Goal: Information Seeking & Learning: Learn about a topic

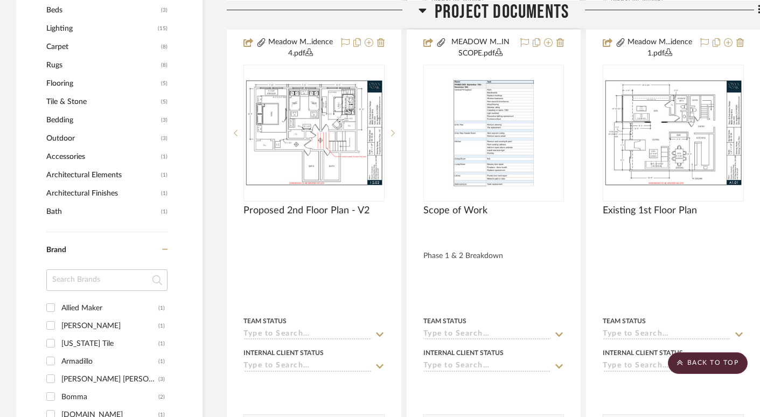
scroll to position [683, 0]
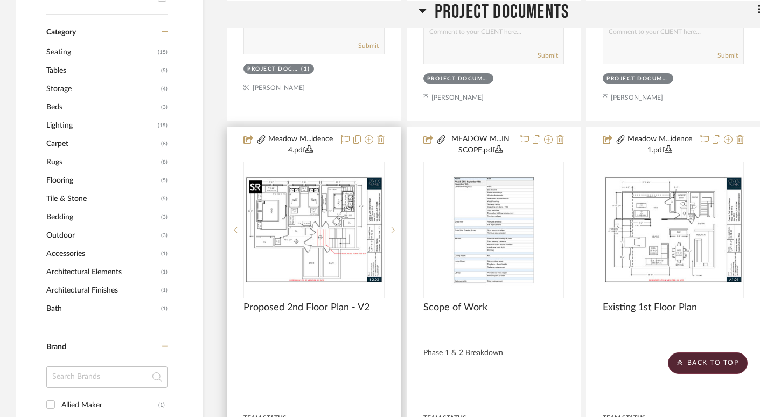
click at [288, 235] on img "0" at bounding box center [314, 229] width 139 height 107
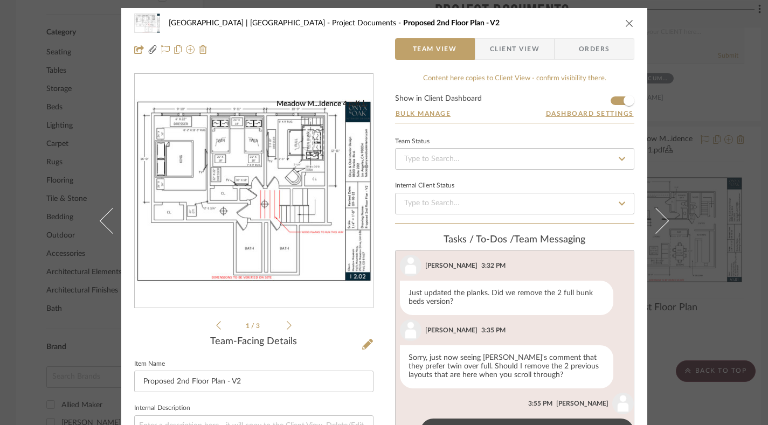
scroll to position [701, 0]
click at [288, 175] on img "0" at bounding box center [254, 191] width 238 height 184
click at [625, 26] on icon "close" at bounding box center [629, 23] width 9 height 9
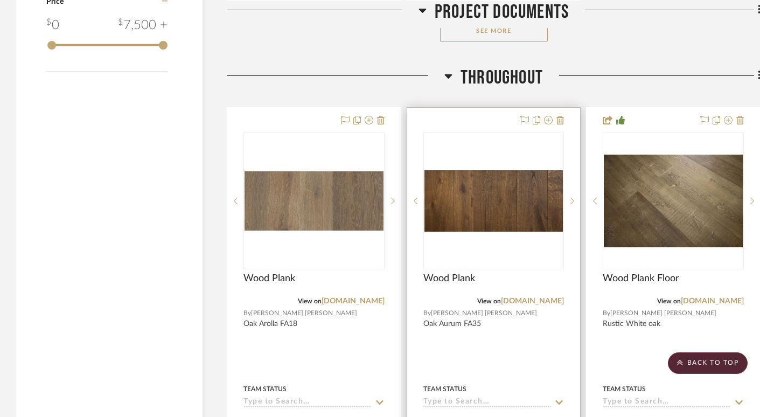
scroll to position [1808, 0]
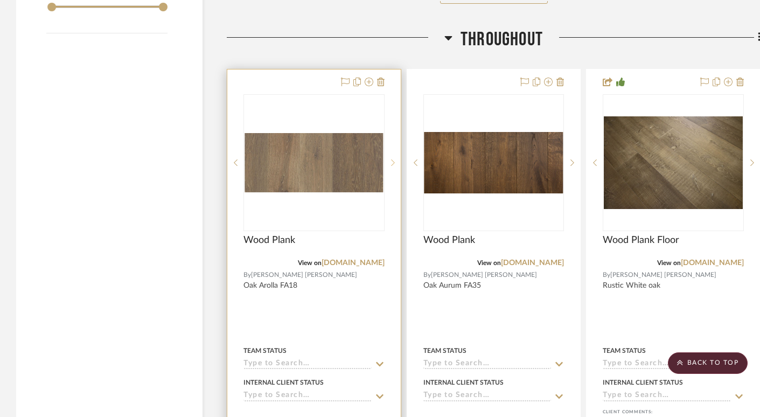
click at [393, 159] on icon at bounding box center [393, 163] width 4 height 8
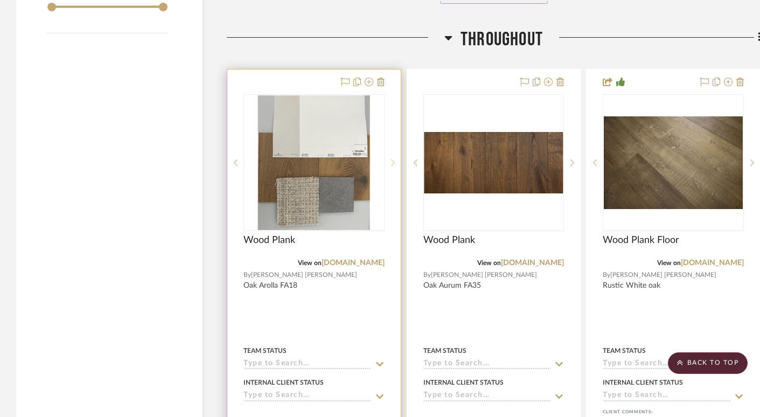
click at [393, 159] on icon at bounding box center [393, 163] width 4 height 8
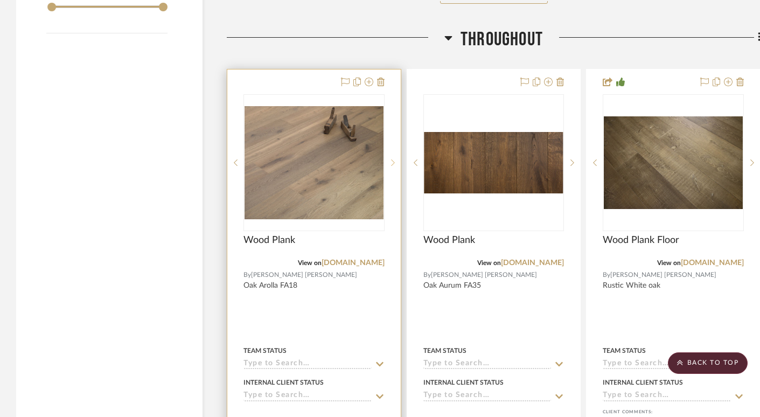
click at [393, 159] on icon at bounding box center [393, 163] width 4 height 8
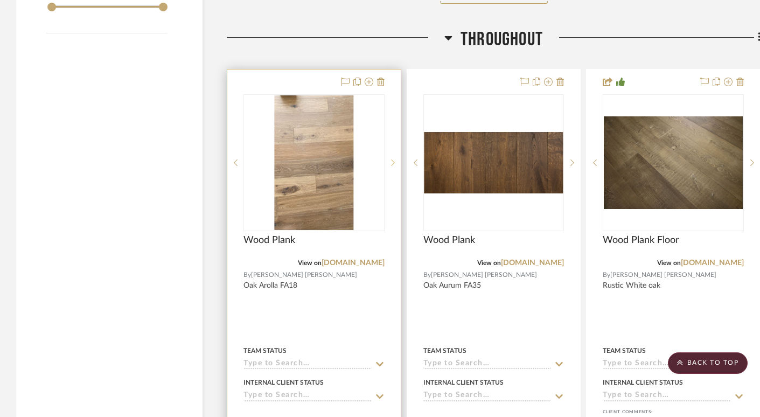
click at [392, 163] on icon at bounding box center [393, 163] width 4 height 6
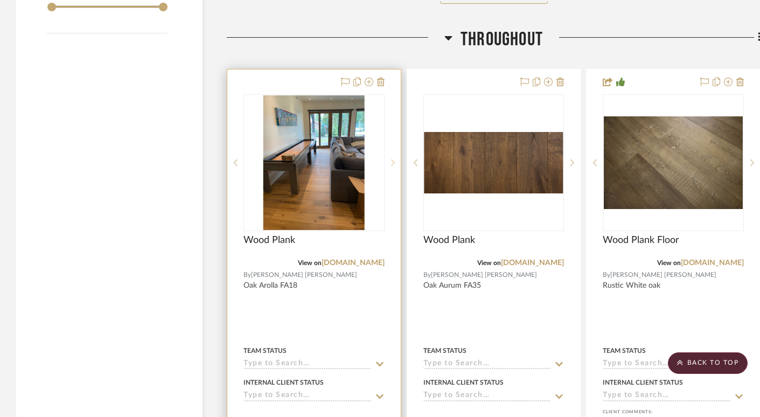
click at [392, 163] on icon at bounding box center [393, 163] width 4 height 6
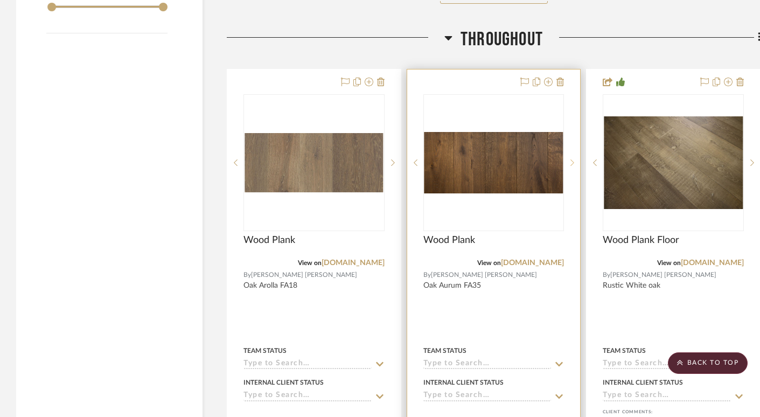
click at [572, 160] on icon at bounding box center [573, 163] width 4 height 6
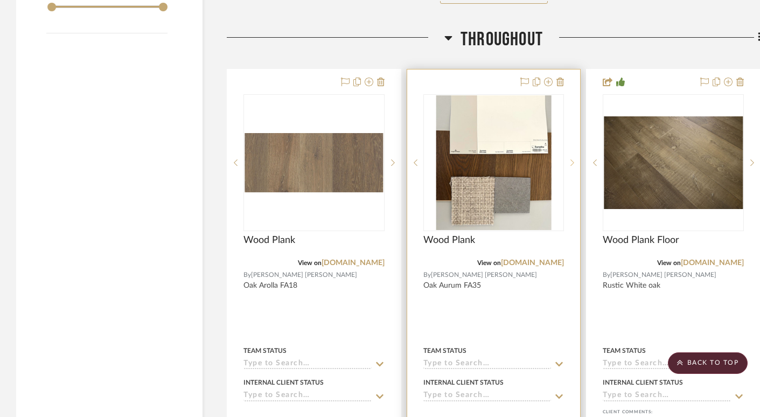
click at [572, 160] on icon at bounding box center [573, 163] width 4 height 6
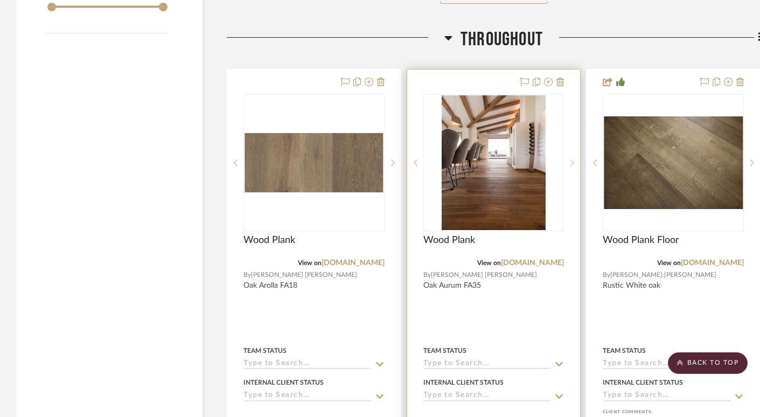
click at [572, 160] on icon at bounding box center [573, 163] width 4 height 6
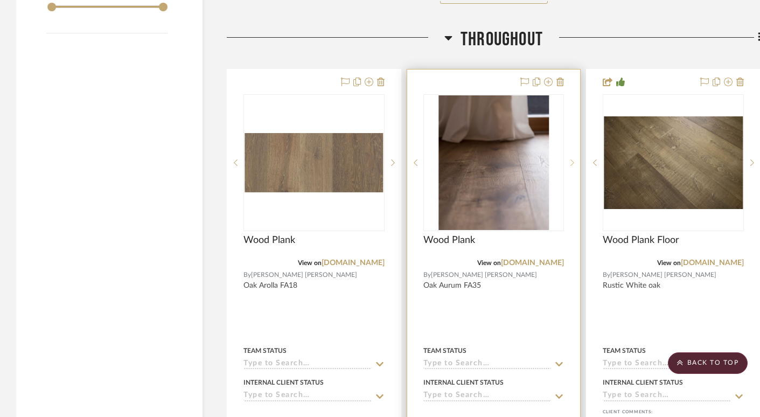
click at [572, 160] on icon at bounding box center [573, 163] width 4 height 6
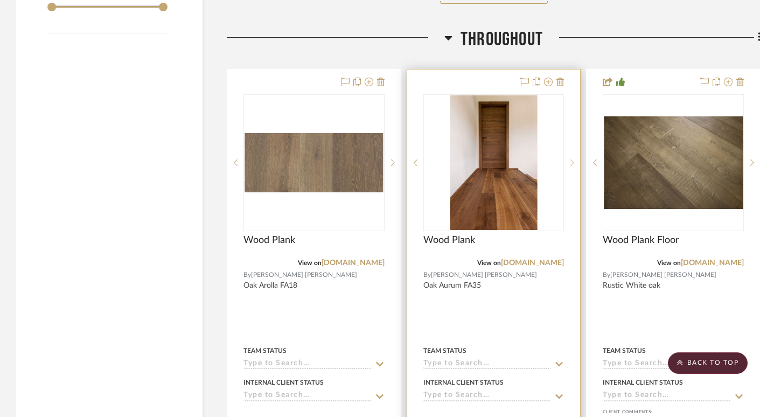
click at [572, 160] on icon at bounding box center [573, 163] width 4 height 6
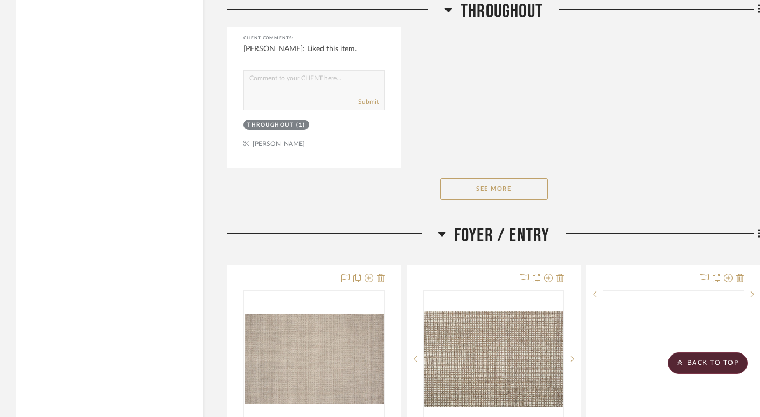
scroll to position [3210, 0]
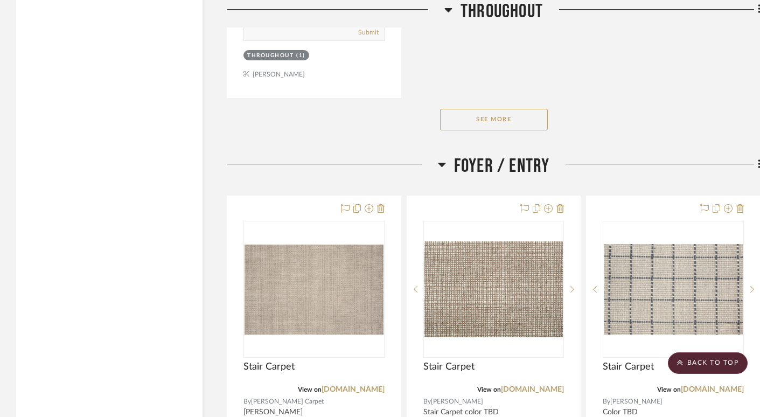
click at [501, 118] on button "See More" at bounding box center [494, 120] width 108 height 22
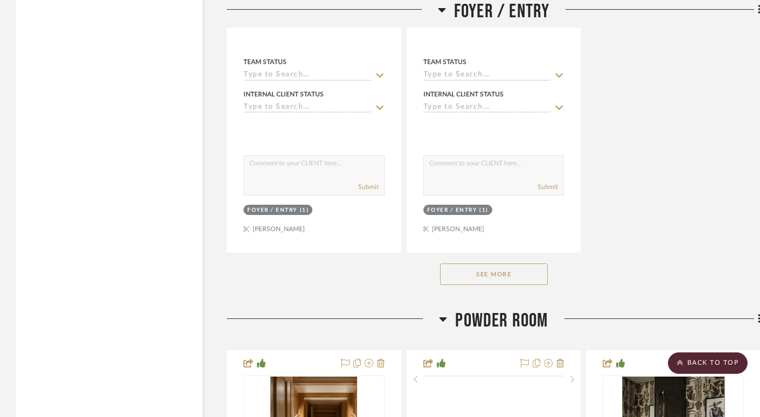
scroll to position [4657, 0]
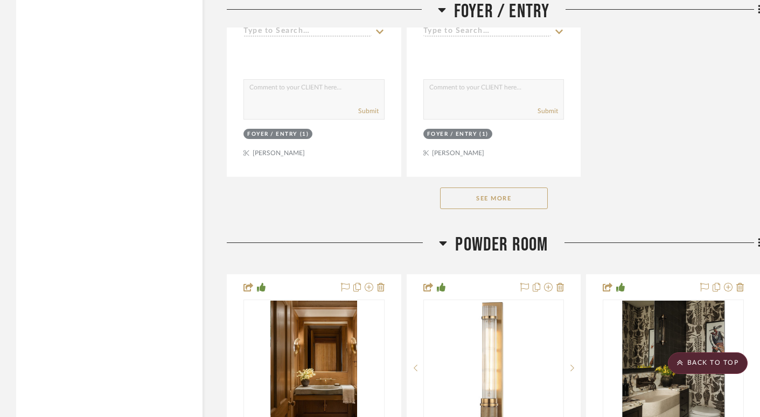
click at [497, 195] on button "See More" at bounding box center [494, 199] width 108 height 22
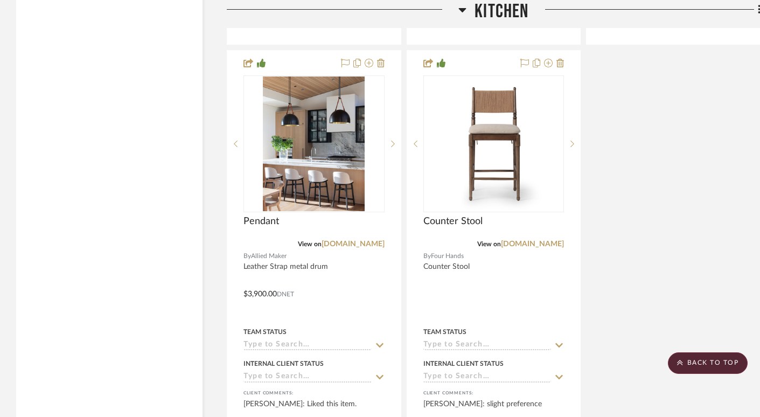
scroll to position [8541, 0]
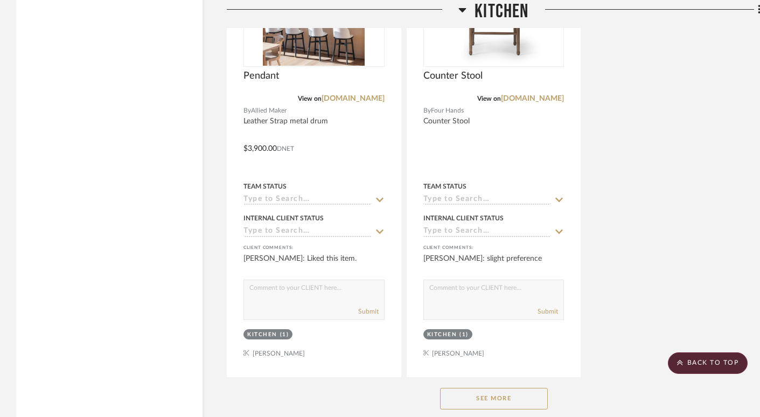
click at [509, 388] on button "See More" at bounding box center [494, 399] width 108 height 22
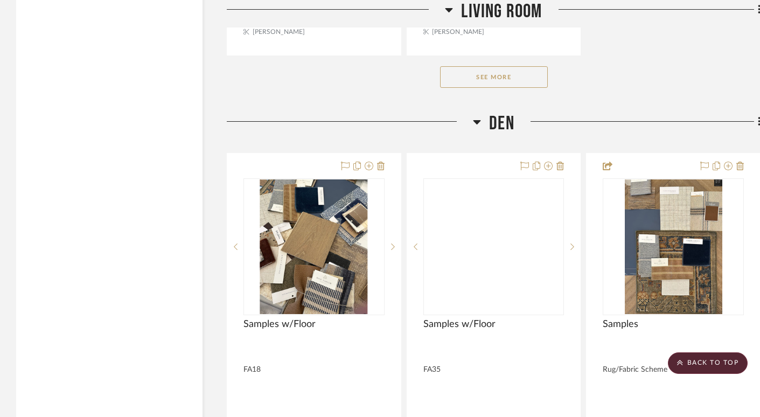
scroll to position [11932, 0]
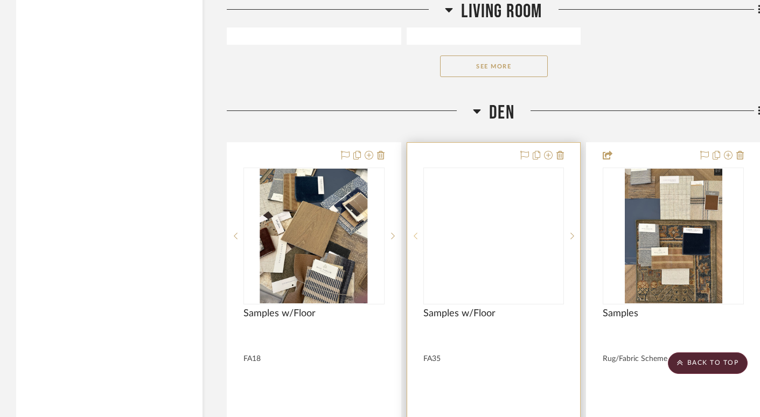
click at [414, 232] on icon at bounding box center [416, 236] width 4 height 8
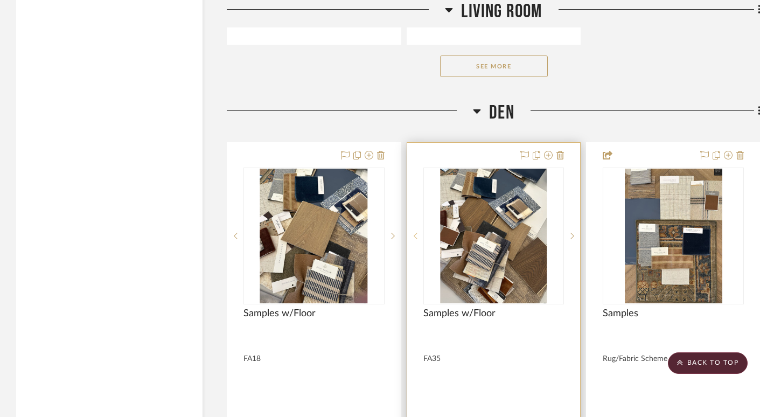
click at [417, 232] on icon at bounding box center [416, 236] width 4 height 8
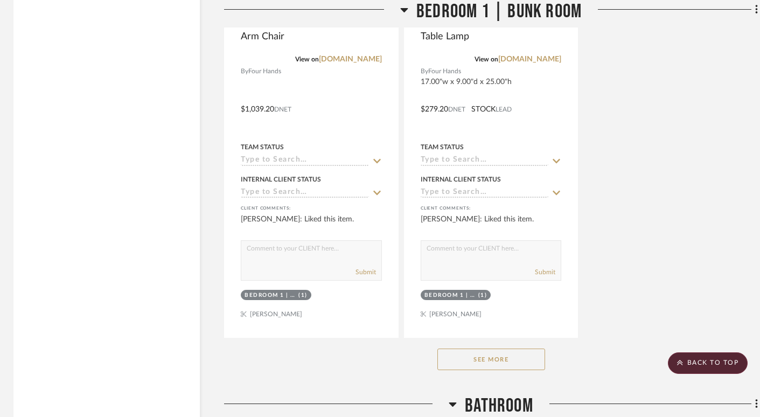
scroll to position [20775, 3]
click at [488, 348] on button "See More" at bounding box center [492, 359] width 108 height 22
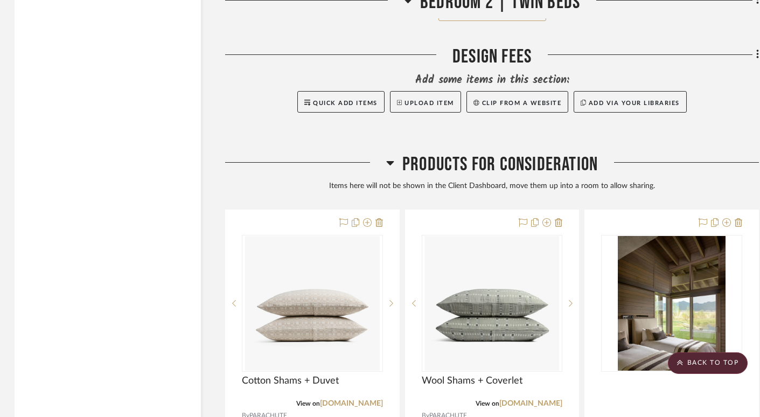
scroll to position [24227, 2]
